Goal: Use online tool/utility: Use online tool/utility

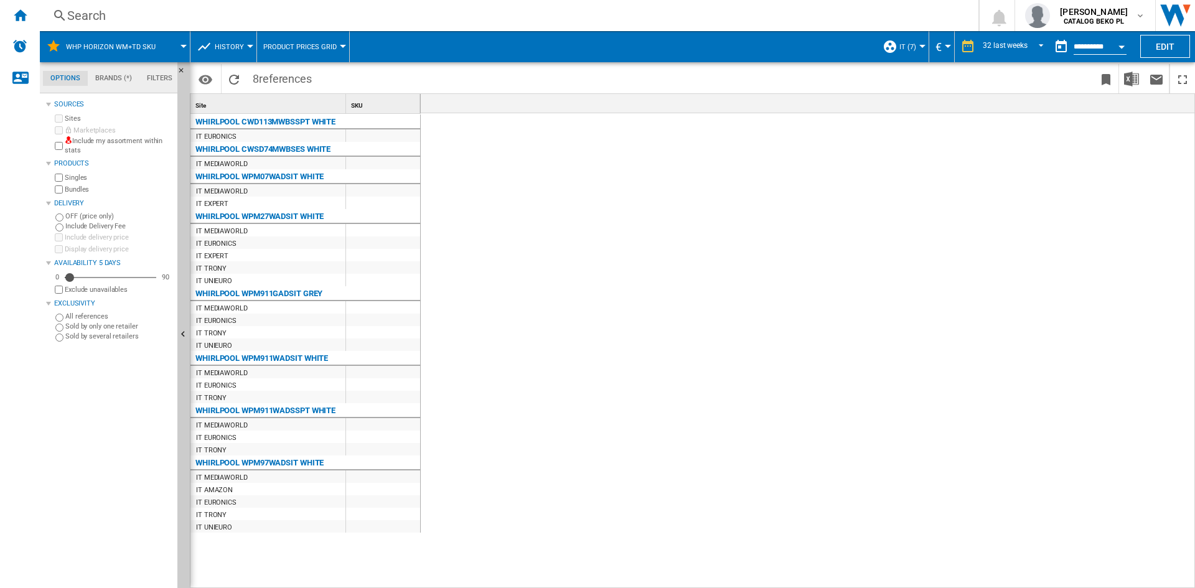
scroll to position [0, 2306]
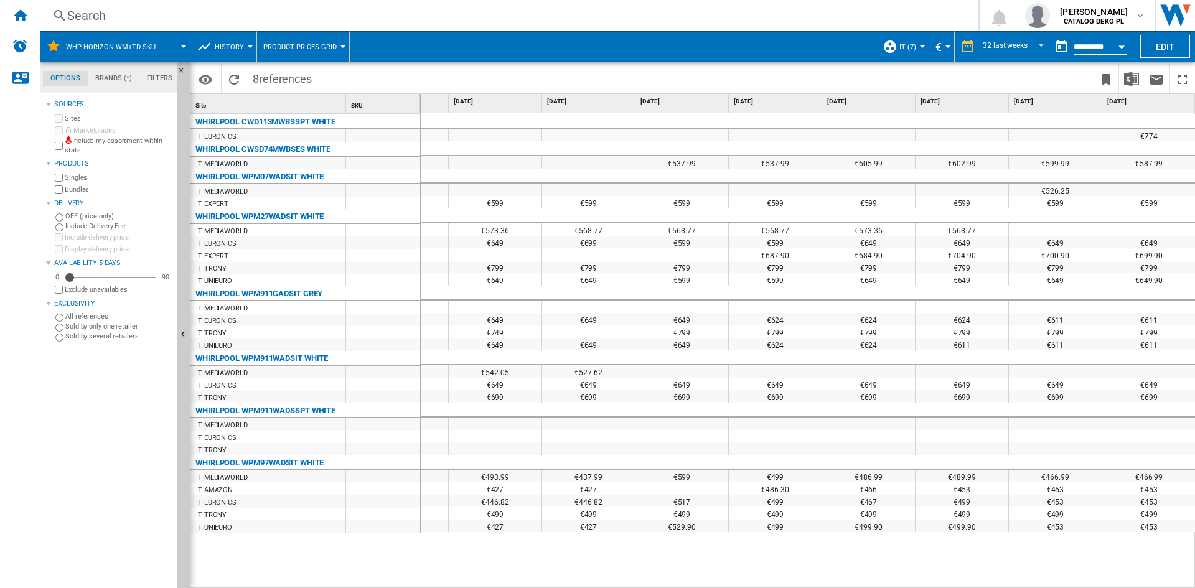
click at [19, 10] on ng-md-icon "Home" at bounding box center [19, 14] width 15 height 15
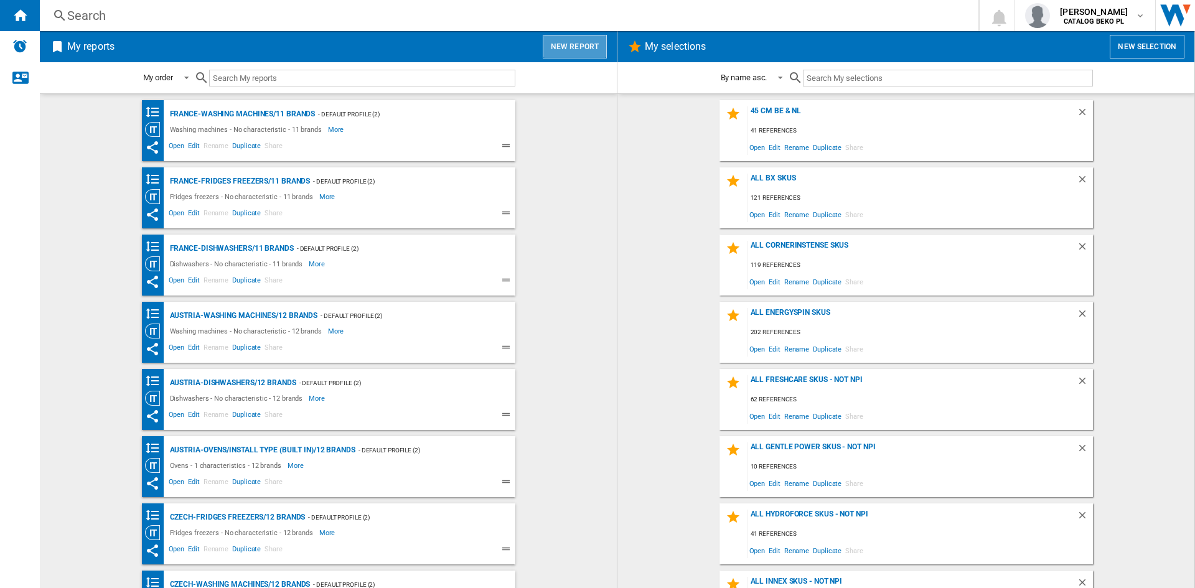
click at [590, 46] on button "New report" at bounding box center [575, 47] width 64 height 24
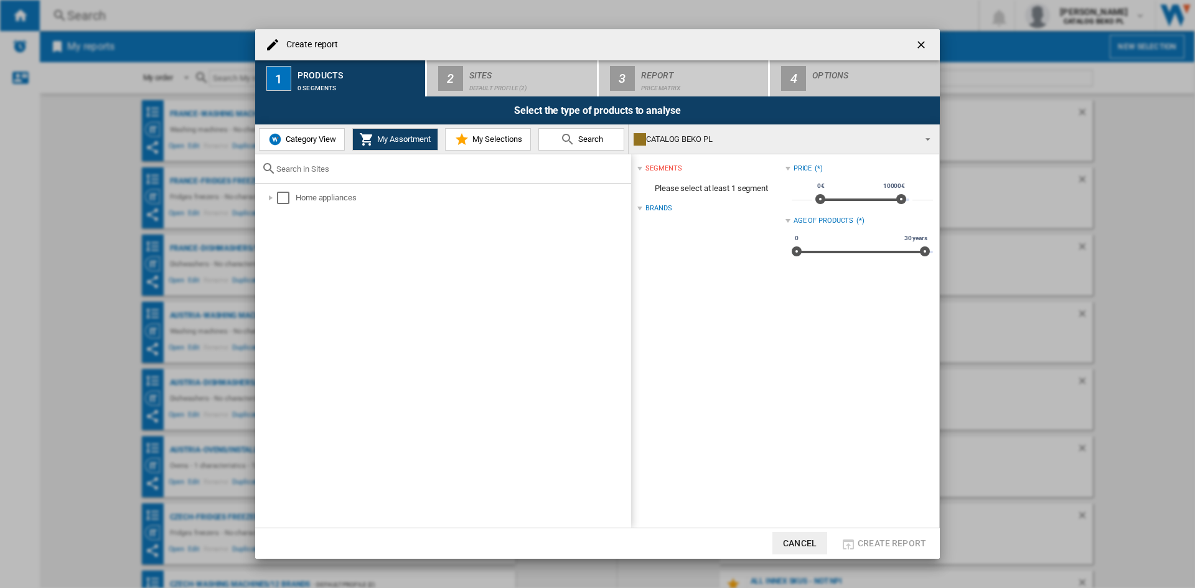
click at [485, 134] on span "My Selections" at bounding box center [495, 138] width 53 height 9
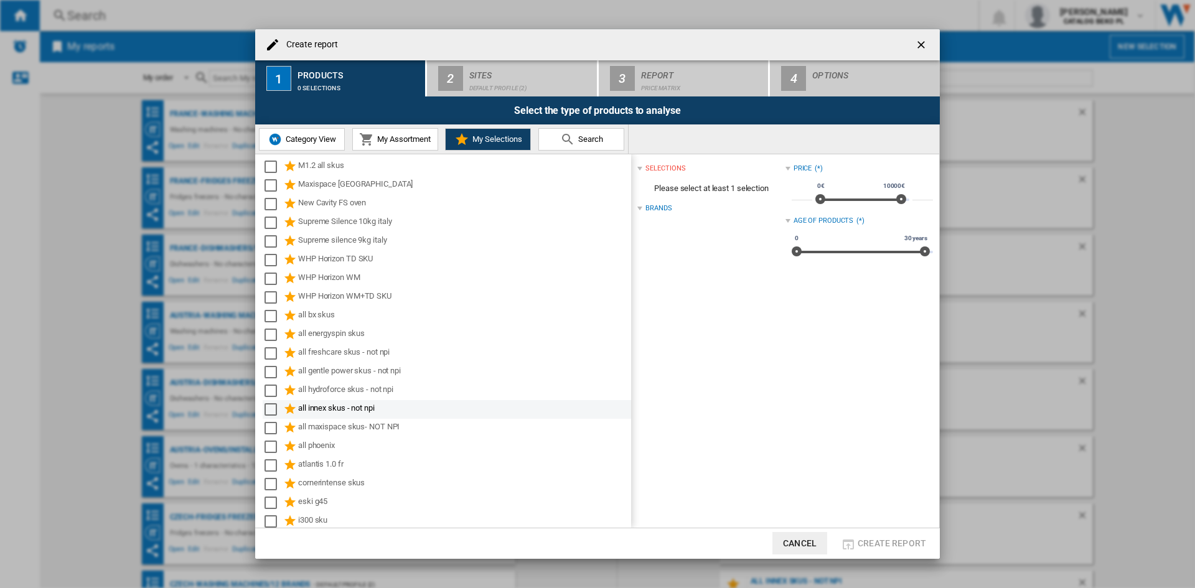
scroll to position [255, 0]
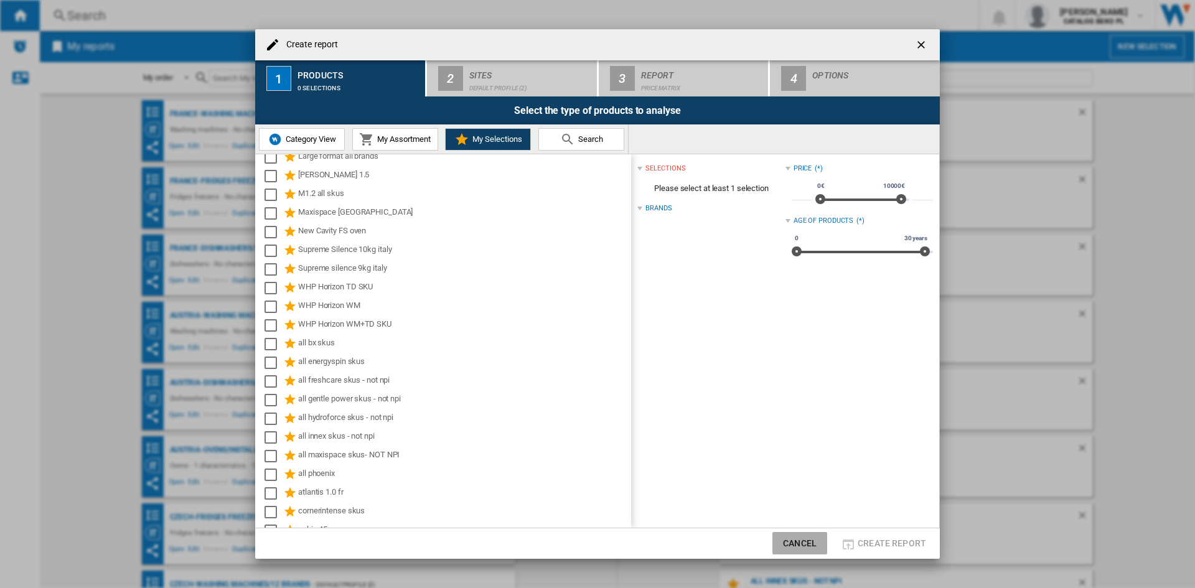
click at [787, 537] on button "Cancel" at bounding box center [799, 543] width 55 height 22
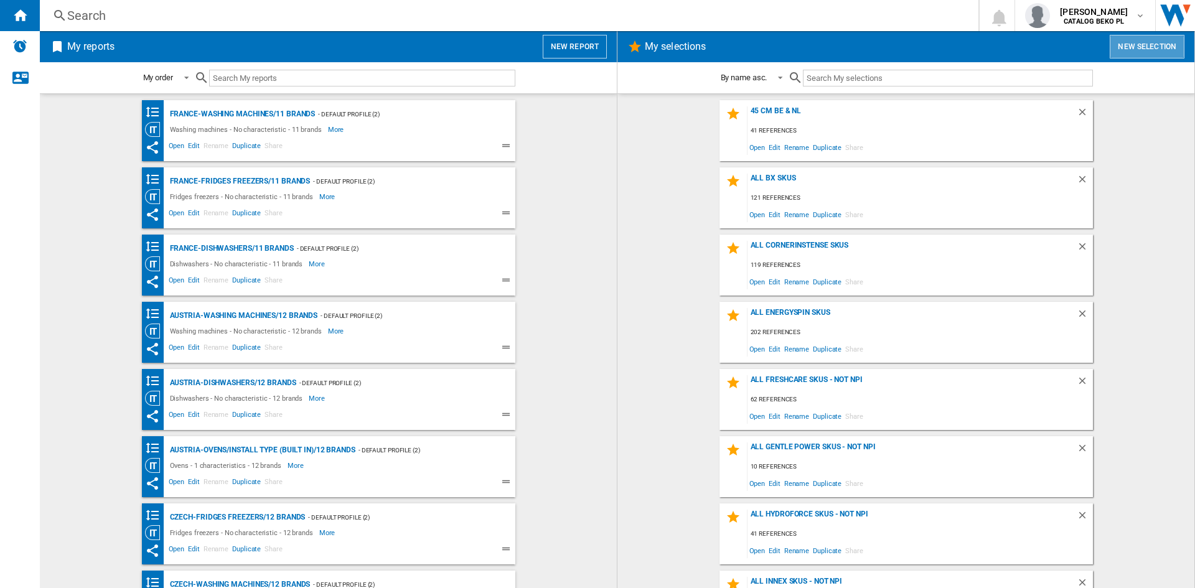
click at [1149, 44] on button "New selection" at bounding box center [1147, 47] width 75 height 24
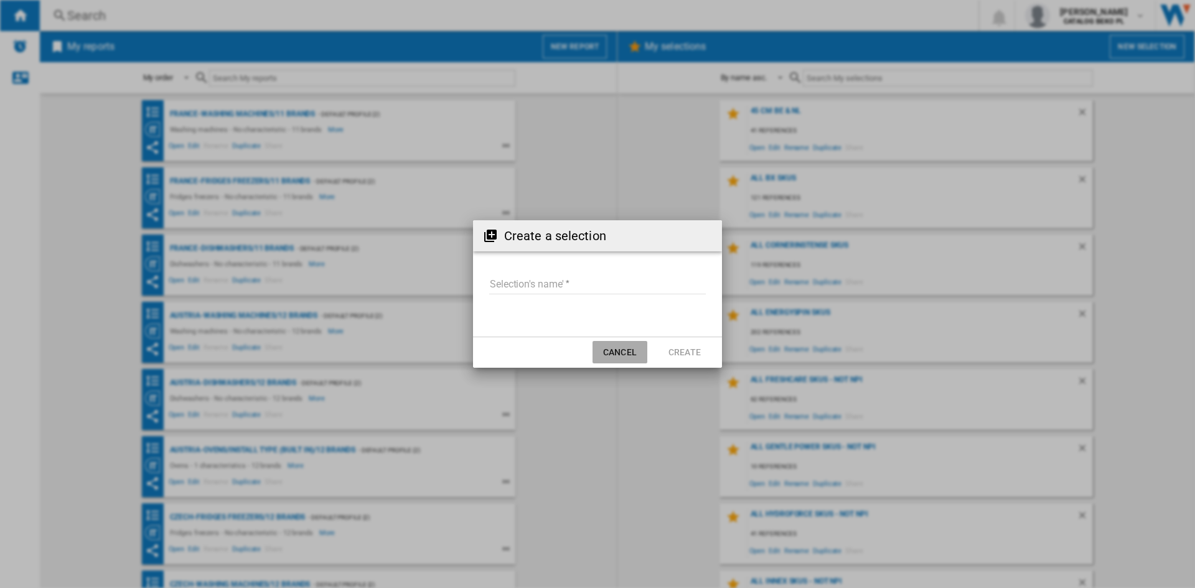
click at [625, 355] on button "Cancel" at bounding box center [619, 352] width 55 height 22
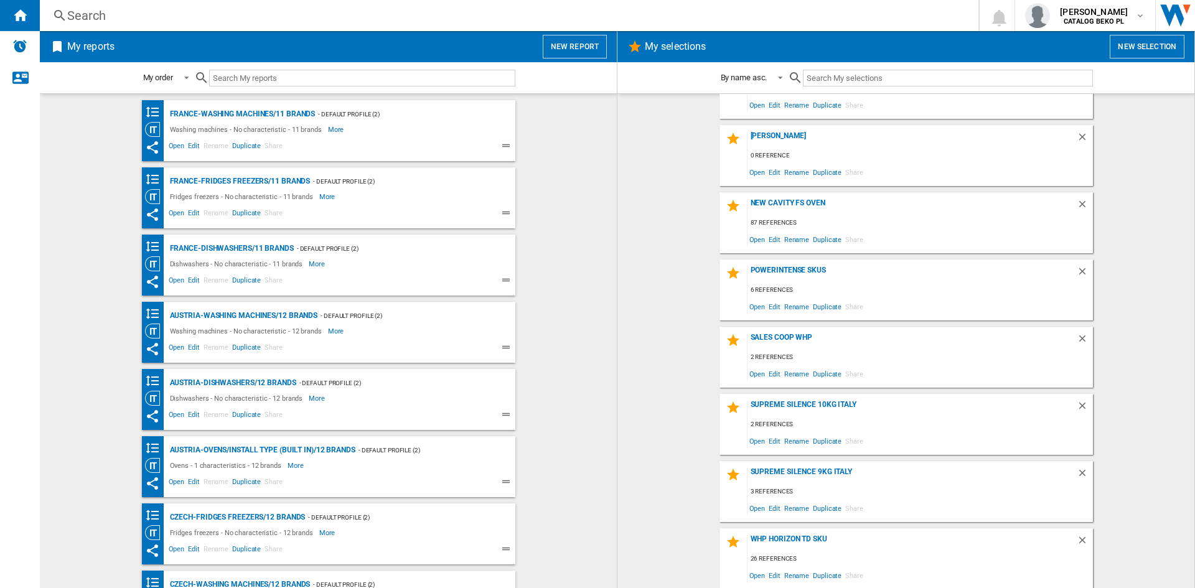
scroll to position [2194, 0]
click at [768, 573] on span "Edit" at bounding box center [775, 574] width 16 height 17
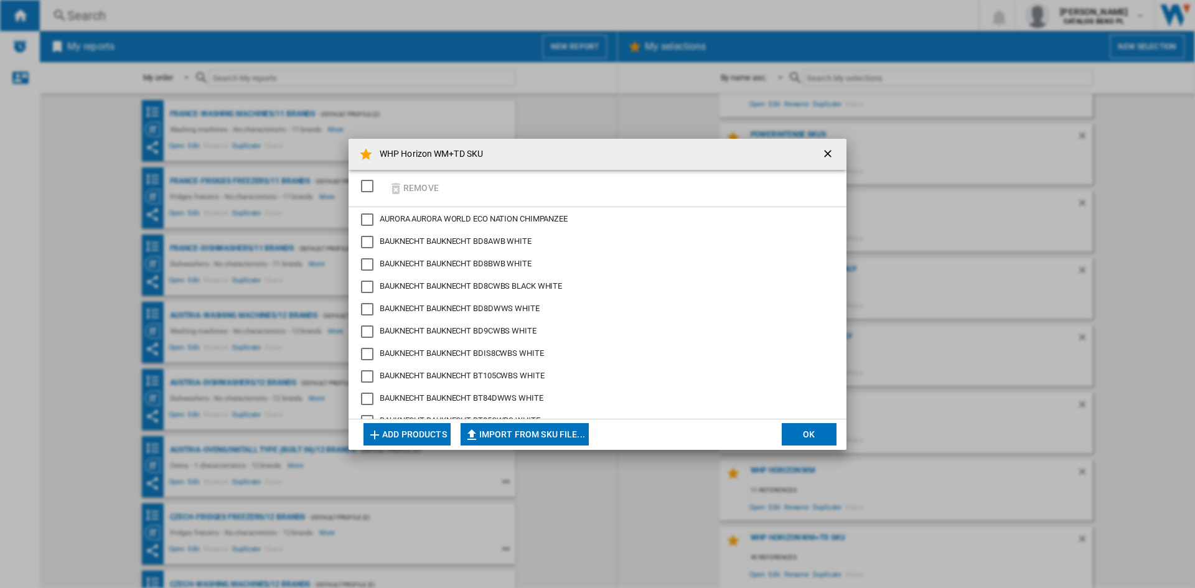
click at [497, 439] on button "Import from SKU file..." at bounding box center [525, 434] width 128 height 22
type input "**********"
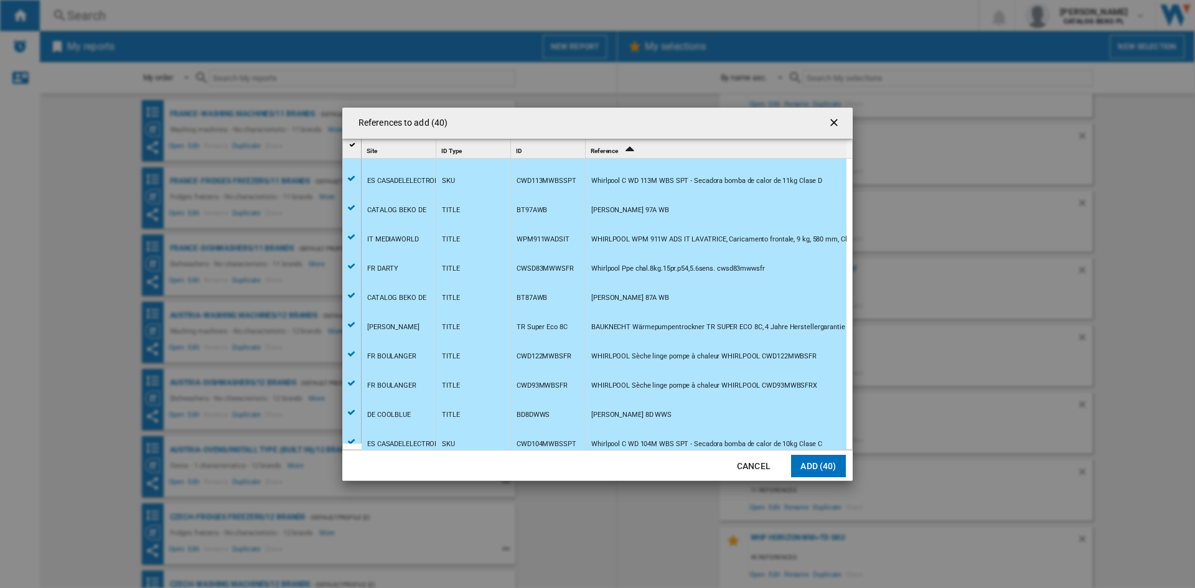
scroll to position [879, 0]
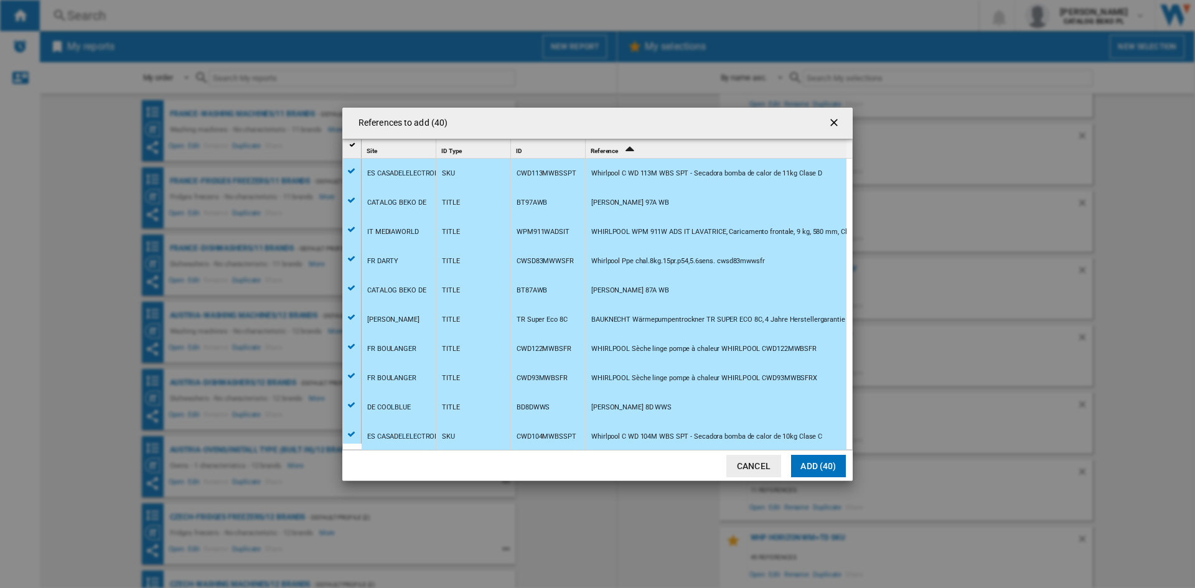
click at [765, 462] on button "Cancel" at bounding box center [753, 466] width 55 height 22
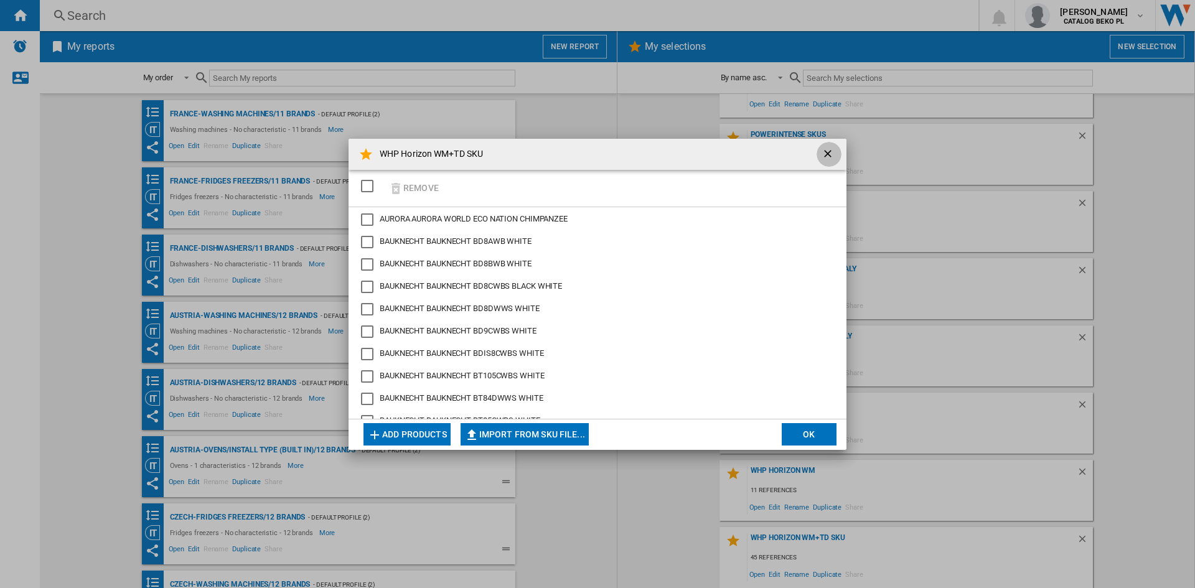
click at [832, 149] on ng-md-icon "getI18NText('BUTTONS.CLOSE_DIALOG')" at bounding box center [829, 155] width 15 height 15
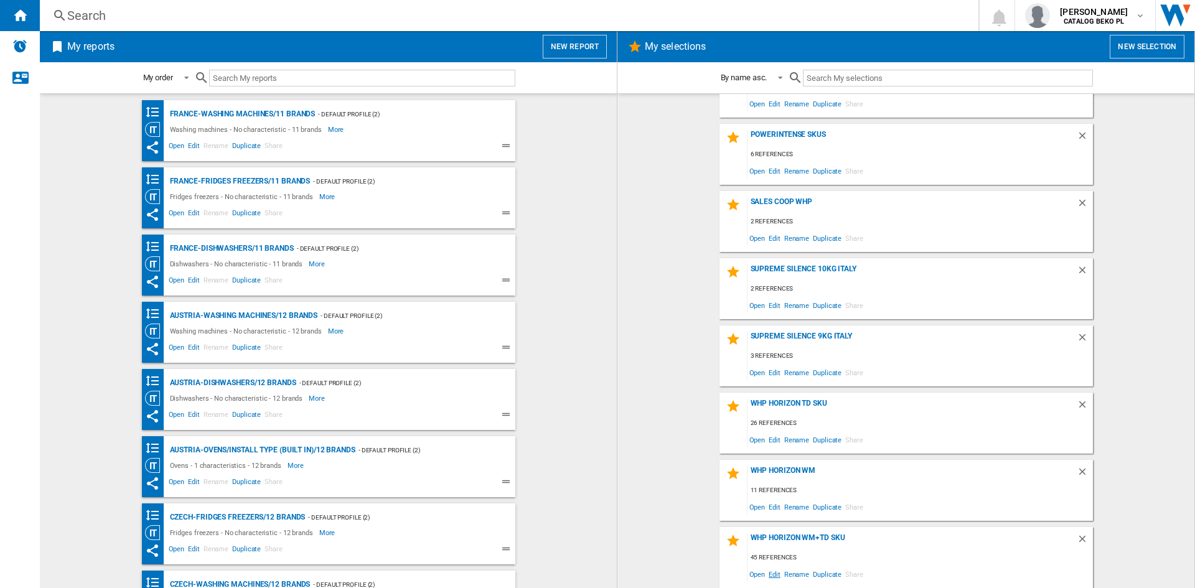
click at [770, 573] on span "Edit" at bounding box center [775, 574] width 16 height 17
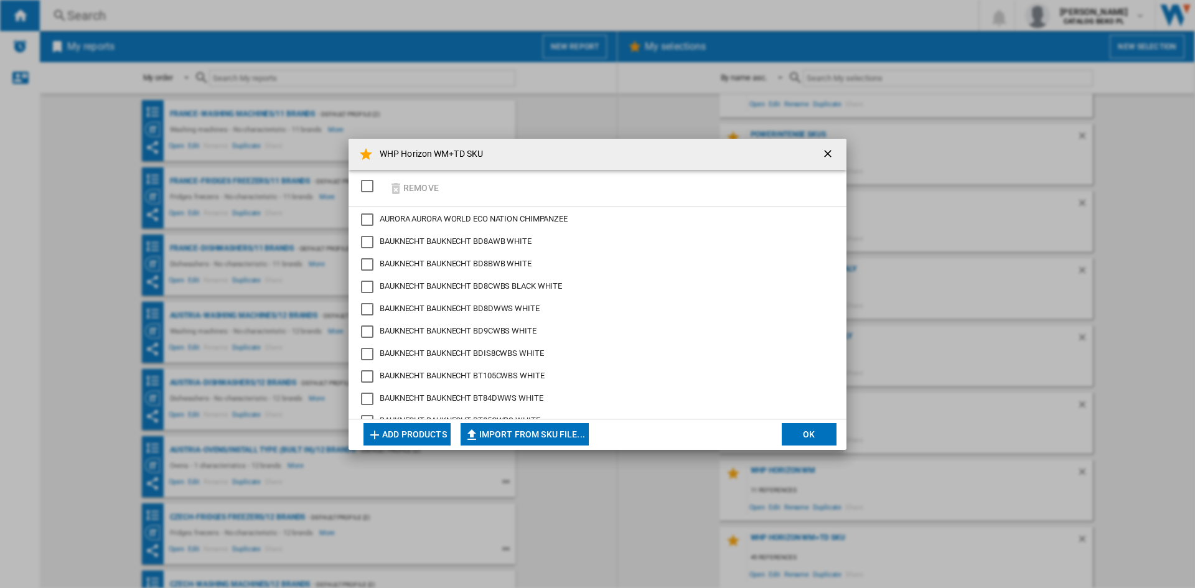
click at [530, 438] on button "Import from SKU file..." at bounding box center [525, 434] width 128 height 22
type input "**********"
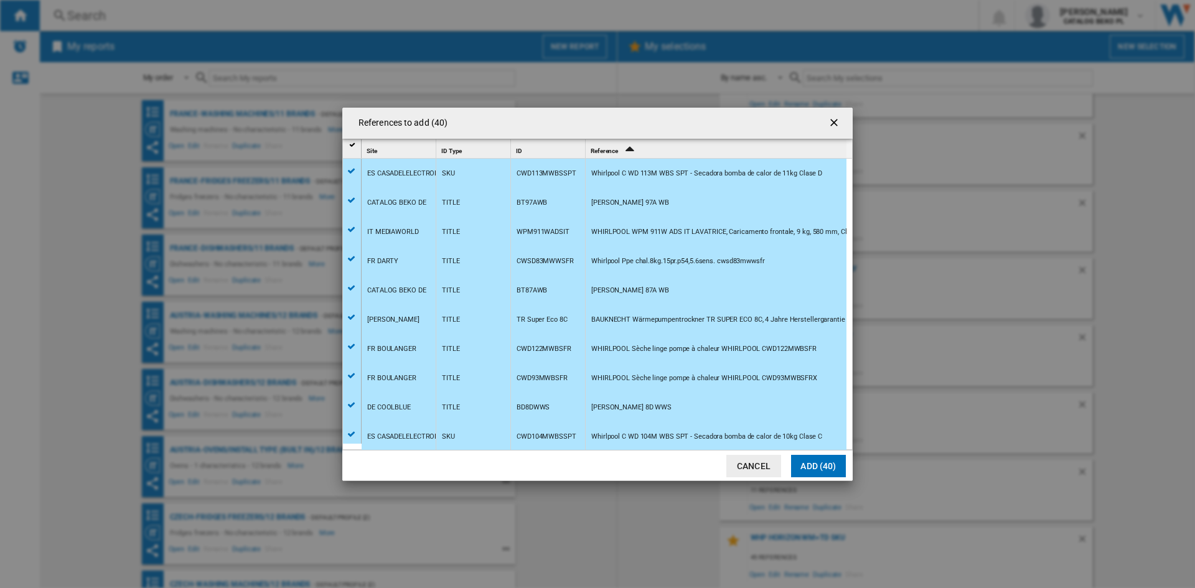
click at [813, 471] on button "Add (40)" at bounding box center [818, 466] width 55 height 22
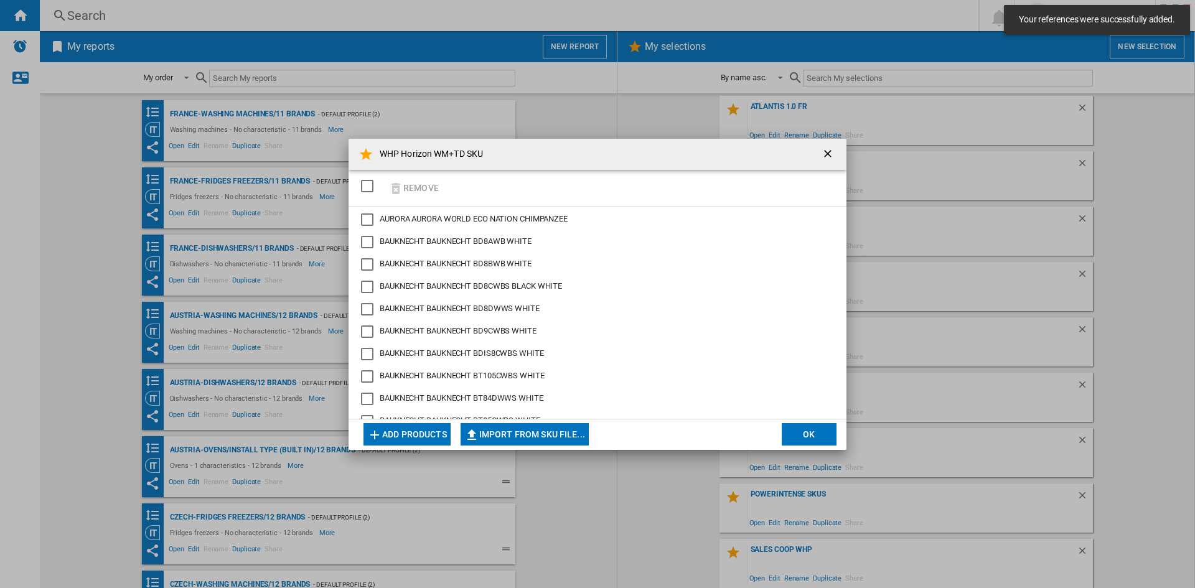
scroll to position [2194, 0]
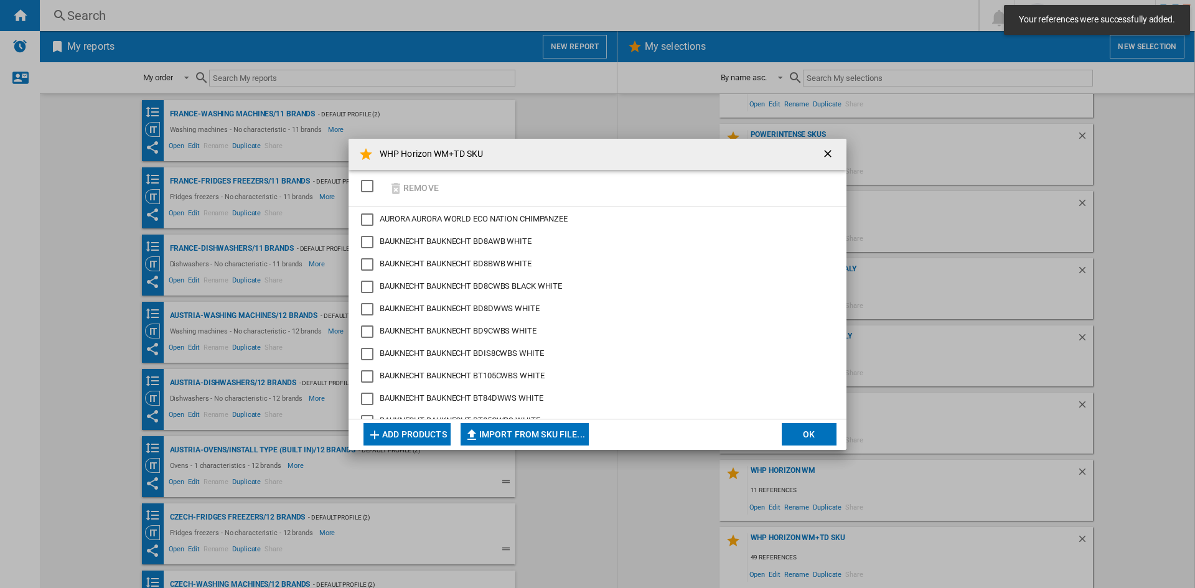
click at [805, 438] on button "OK" at bounding box center [809, 434] width 55 height 22
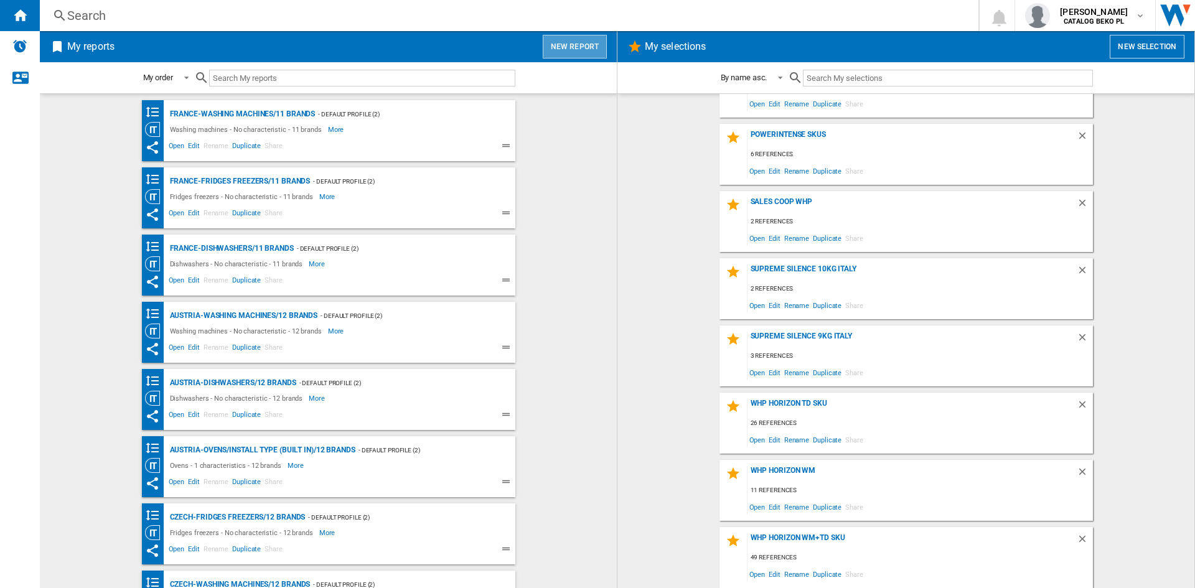
click at [584, 50] on button "New report" at bounding box center [575, 47] width 64 height 24
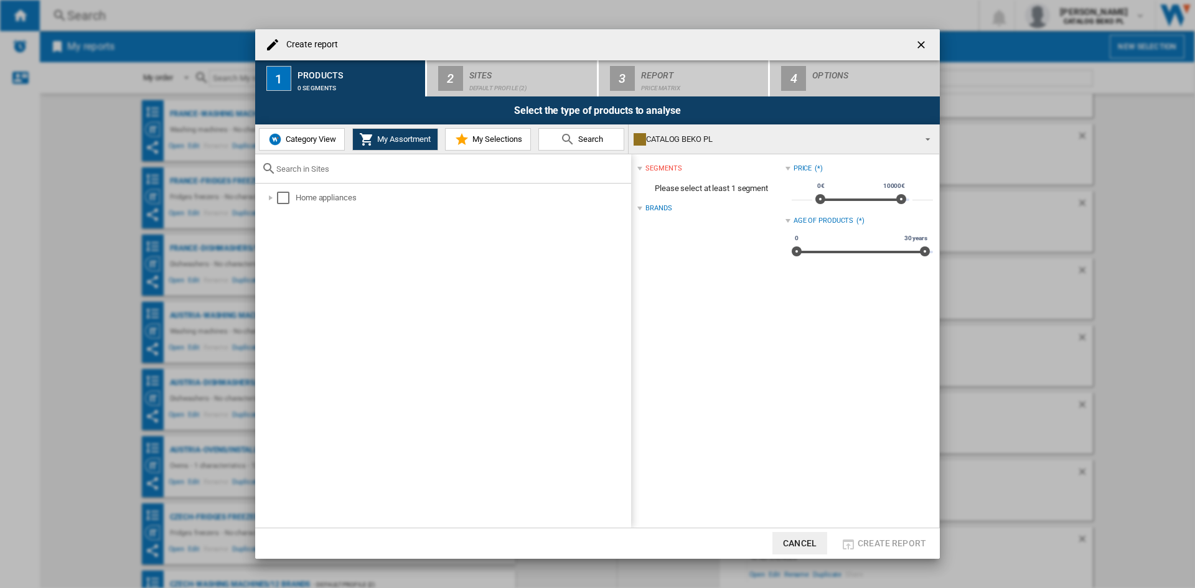
click at [499, 144] on button "My Selections" at bounding box center [488, 139] width 86 height 22
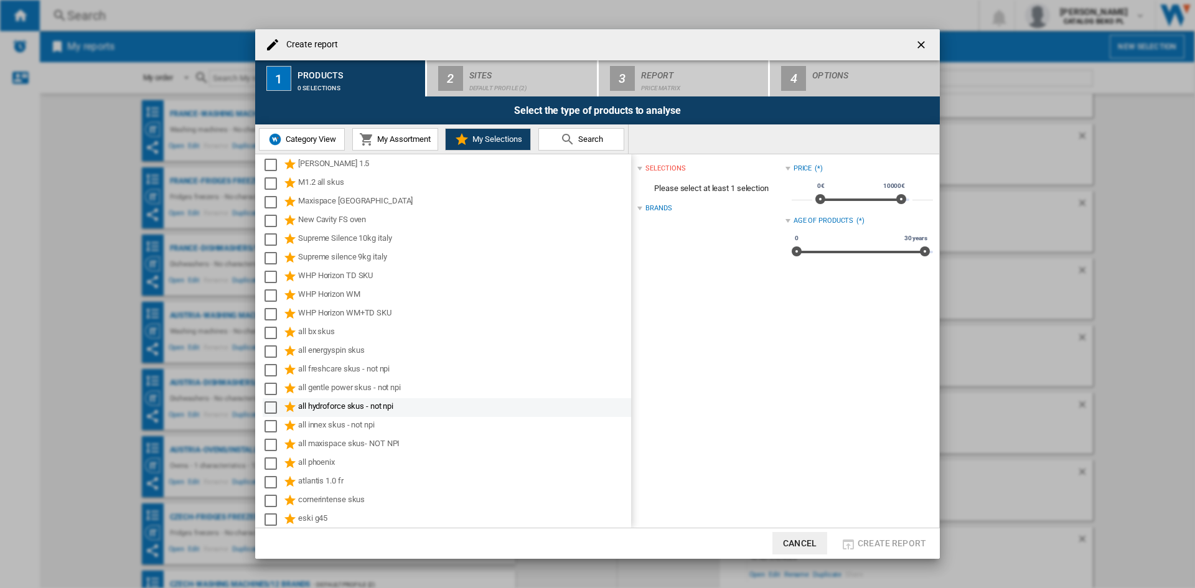
scroll to position [255, 0]
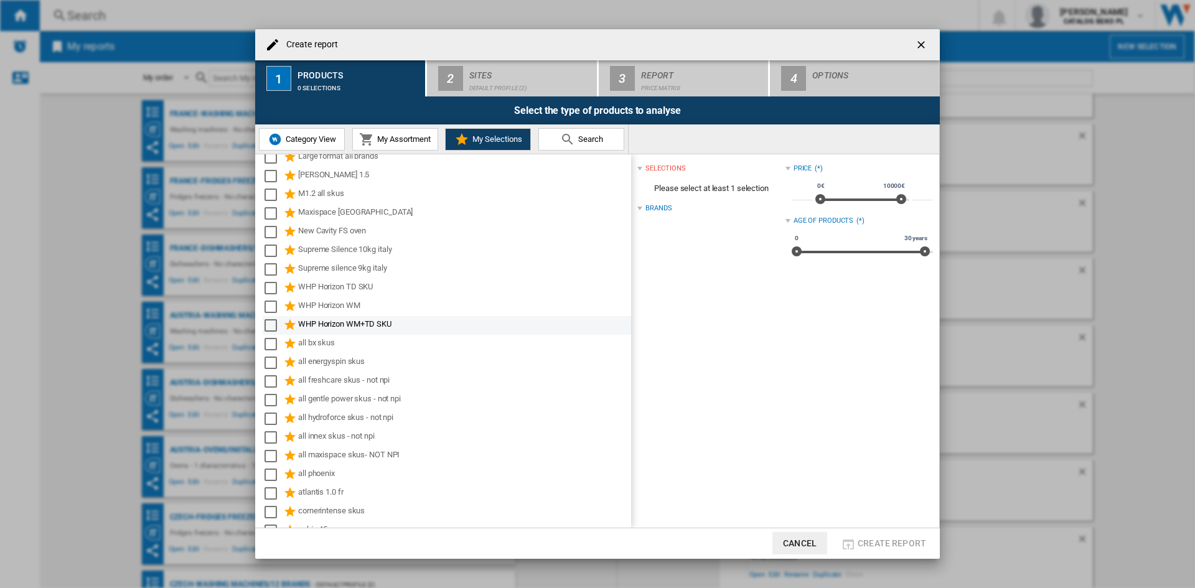
click at [352, 317] on div "WHP Horizon WM+TD SKU" at bounding box center [447, 325] width 368 height 19
click at [273, 326] on div "Select" at bounding box center [271, 325] width 12 height 12
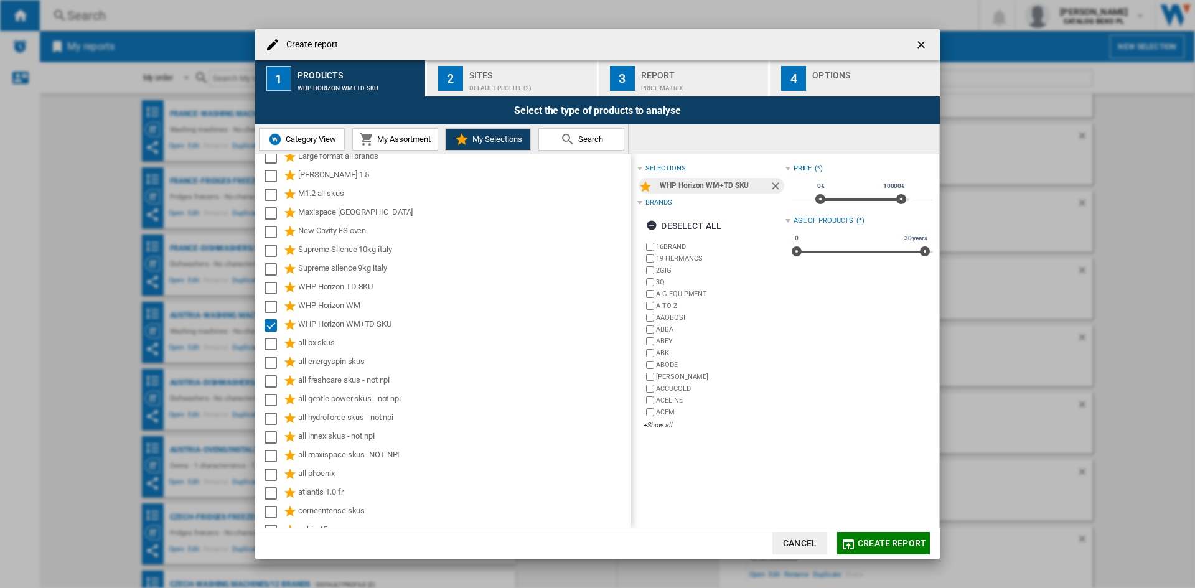
click at [482, 79] on div "Default profile (2)" at bounding box center [530, 84] width 123 height 13
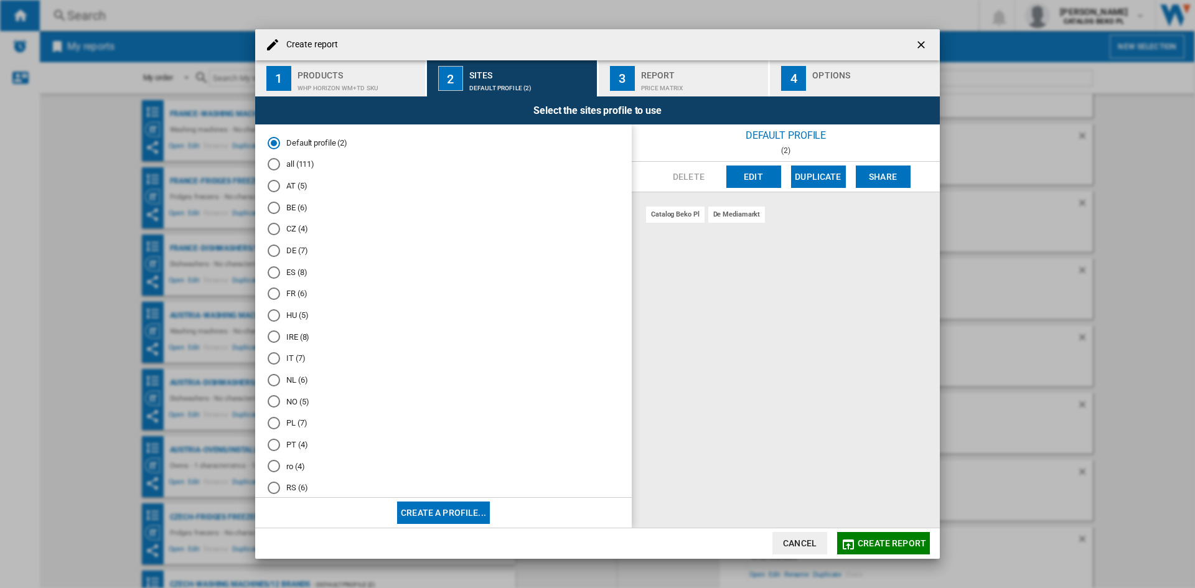
click at [287, 210] on md-radio-button "BE (6)" at bounding box center [444, 208] width 352 height 12
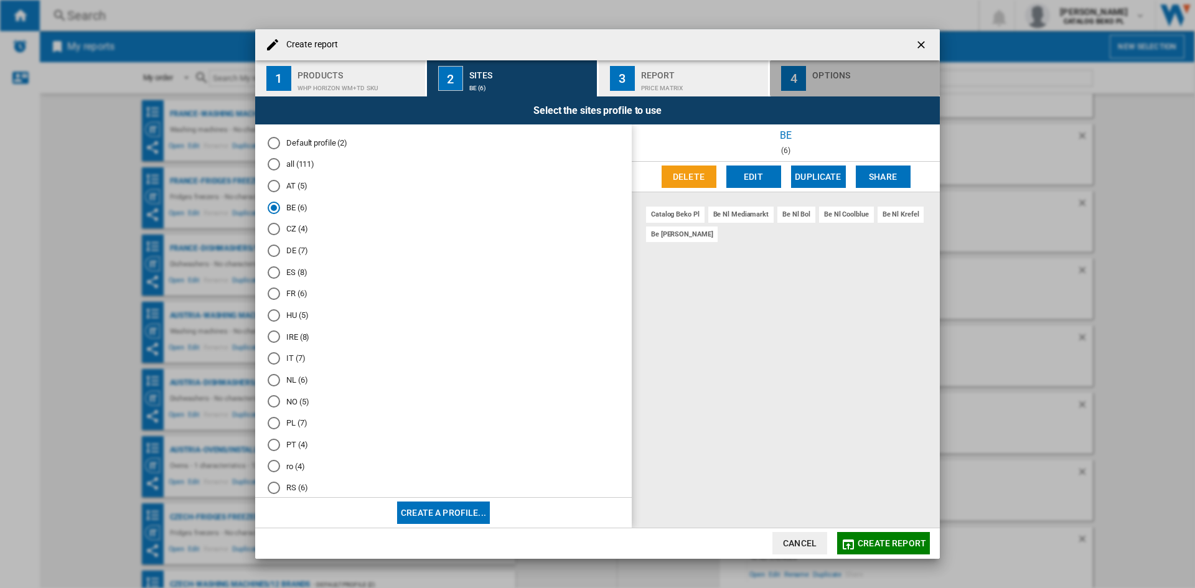
click at [836, 92] on button "4 Options" at bounding box center [855, 78] width 170 height 36
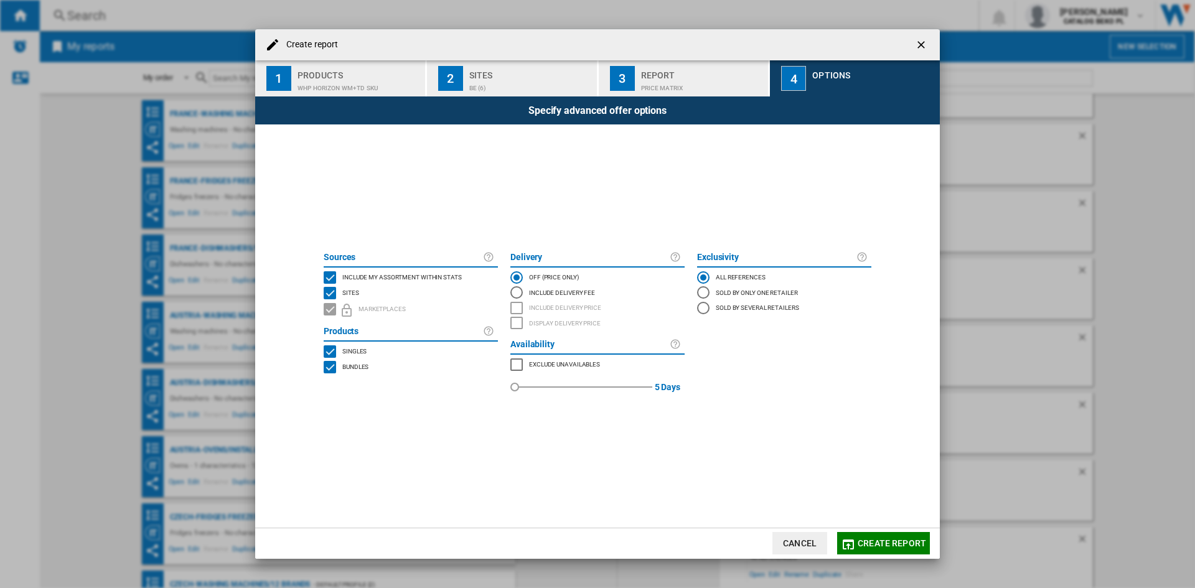
click at [376, 273] on span "Include my assortment within stats" at bounding box center [401, 276] width 119 height 9
click at [870, 541] on span "Create report" at bounding box center [892, 543] width 68 height 10
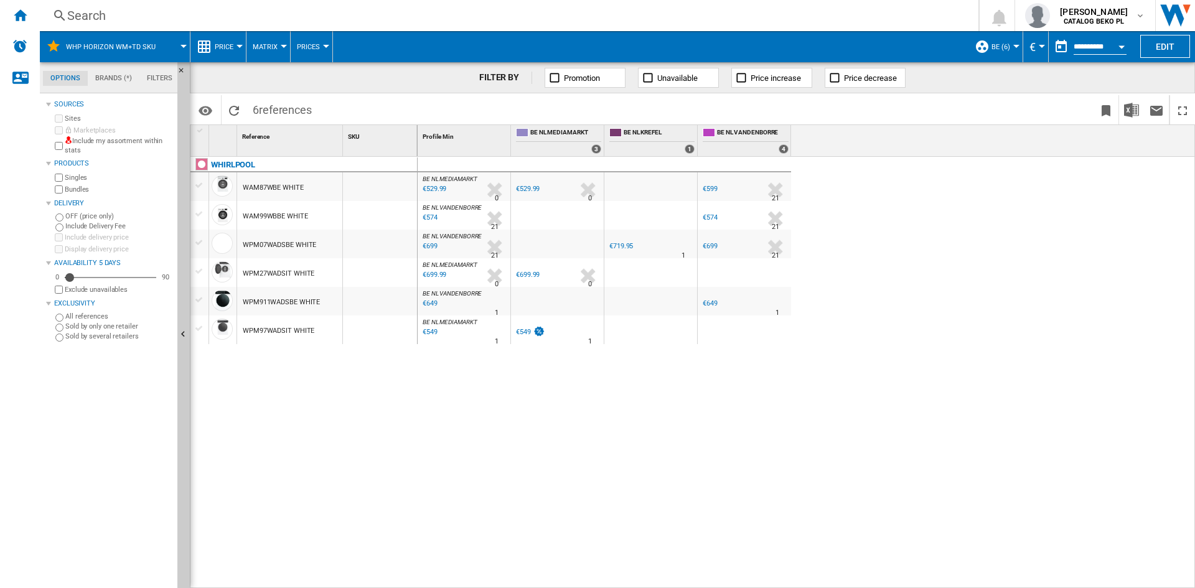
click at [233, 49] on span "Price" at bounding box center [224, 47] width 19 height 8
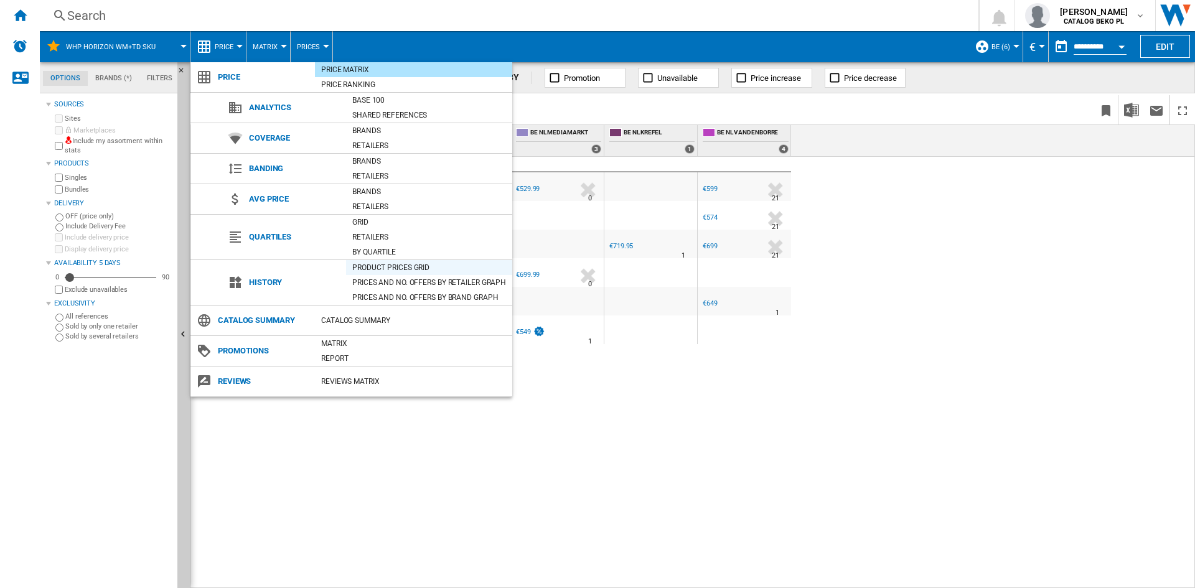
click at [399, 273] on div "Product prices grid" at bounding box center [429, 267] width 166 height 12
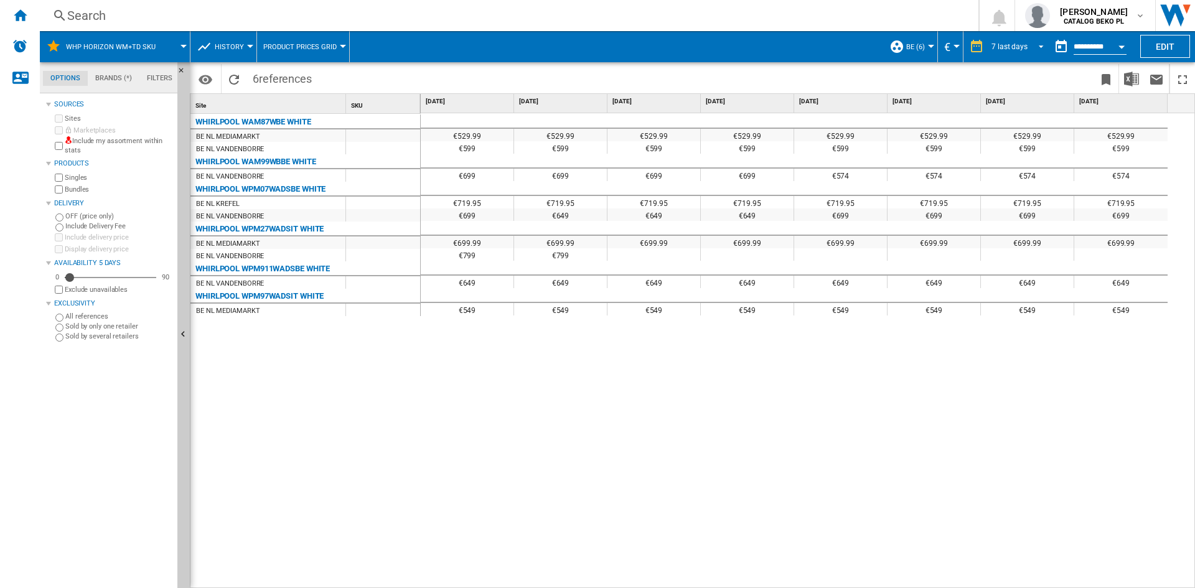
click at [1024, 49] on div "7 last days" at bounding box center [1009, 46] width 36 height 9
click at [1016, 192] on div "32 last weeks" at bounding box center [1012, 197] width 45 height 11
